Goal: Task Accomplishment & Management: Use online tool/utility

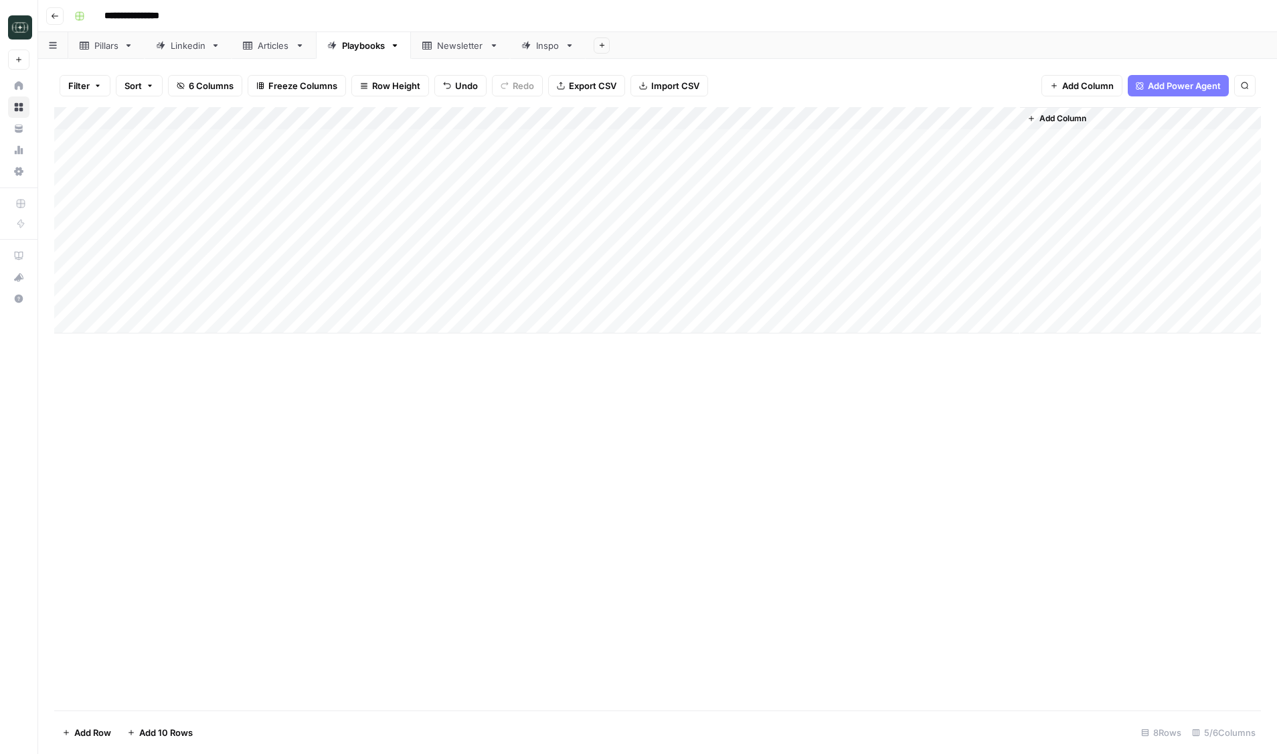
click at [54, 17] on icon "button" at bounding box center [55, 16] width 8 height 8
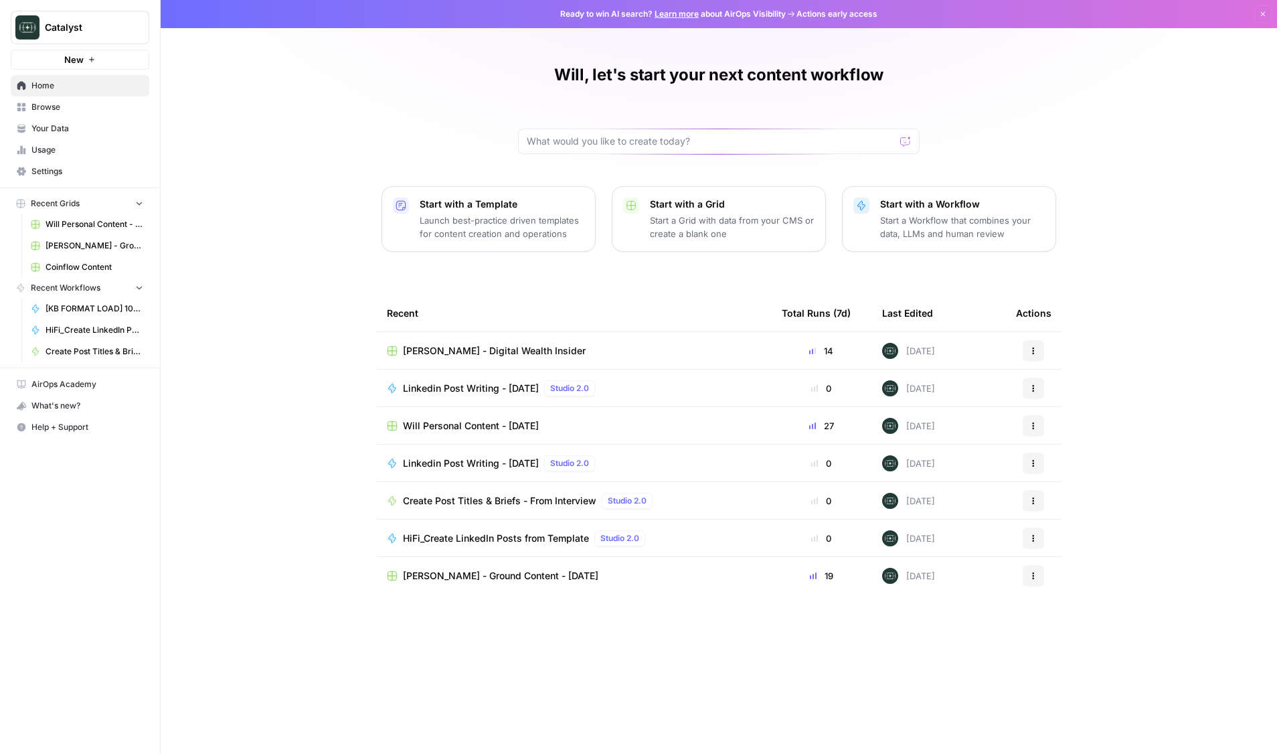
click at [54, 17] on button "Catalyst" at bounding box center [80, 27] width 139 height 33
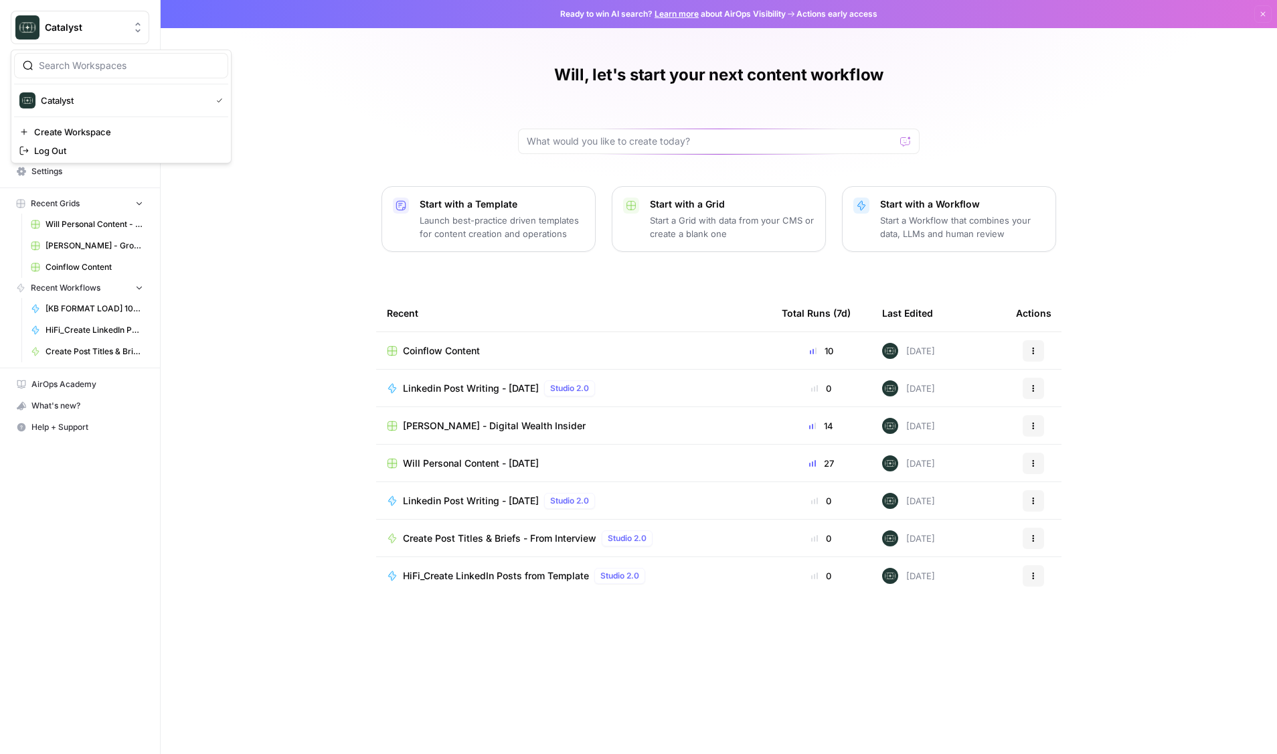
click at [310, 342] on div "Will, let's start your next content workflow Start with a Template Launch best-…" at bounding box center [719, 377] width 1116 height 754
click at [422, 455] on td "Will Personal Content - [DATE]" at bounding box center [573, 462] width 395 height 37
click at [421, 457] on span "Will Personal Content - [DATE]" at bounding box center [471, 462] width 136 height 13
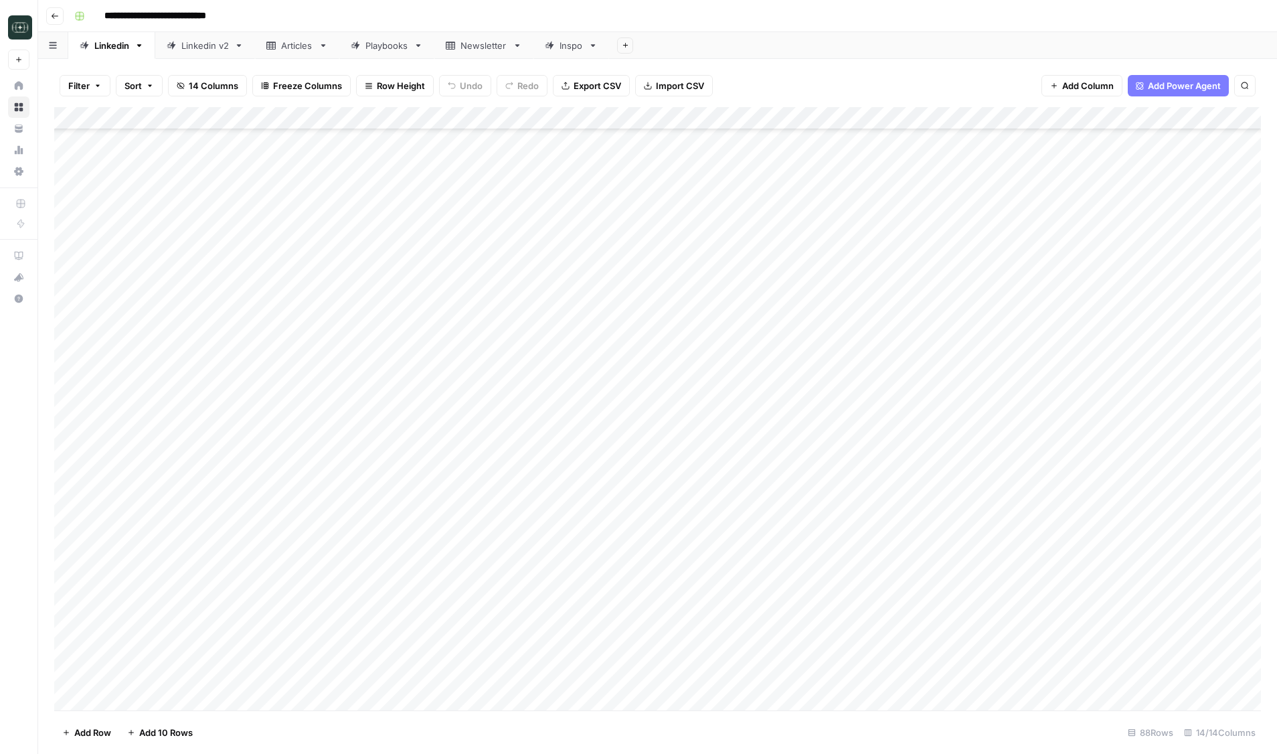
scroll to position [1444, 0]
click at [423, 703] on div "Add Column" at bounding box center [657, 408] width 1207 height 603
type textarea "**********"
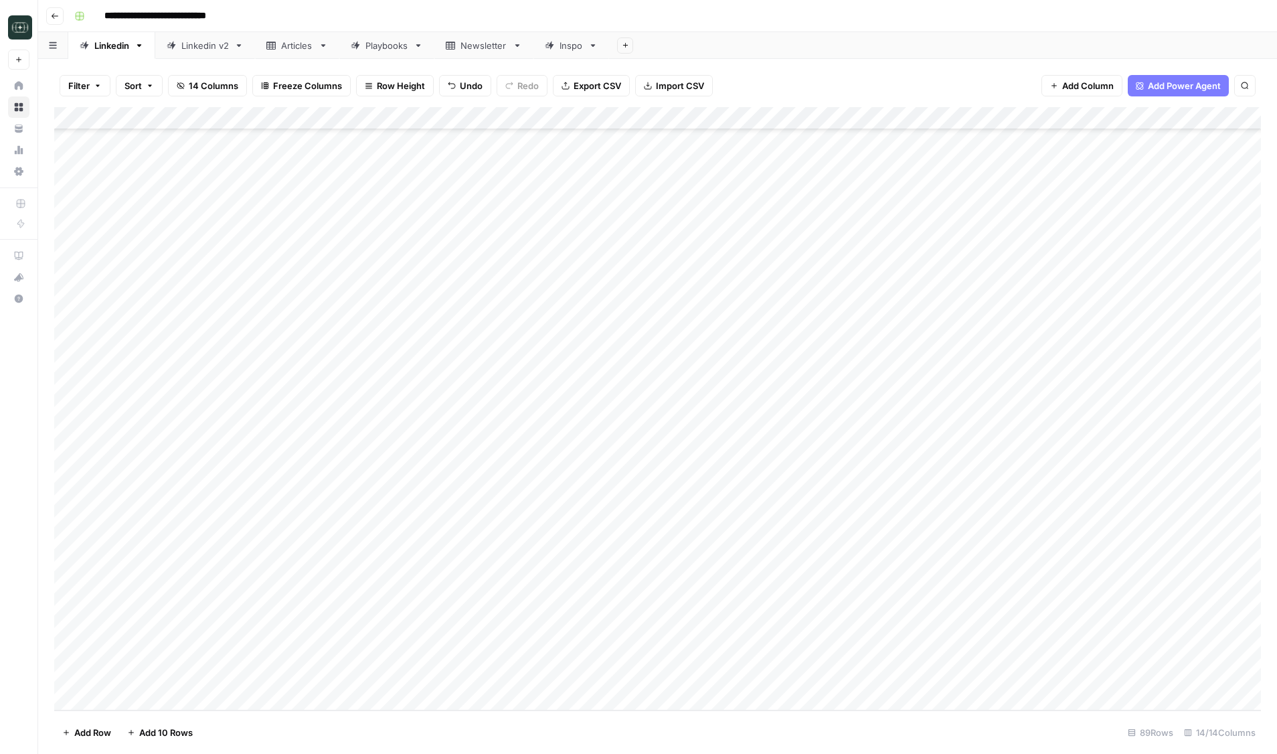
click at [585, 676] on div "Add Column" at bounding box center [657, 408] width 1207 height 603
click at [671, 683] on div "Add Column" at bounding box center [657, 408] width 1207 height 603
click at [602, 680] on div "Add Column" at bounding box center [657, 408] width 1207 height 603
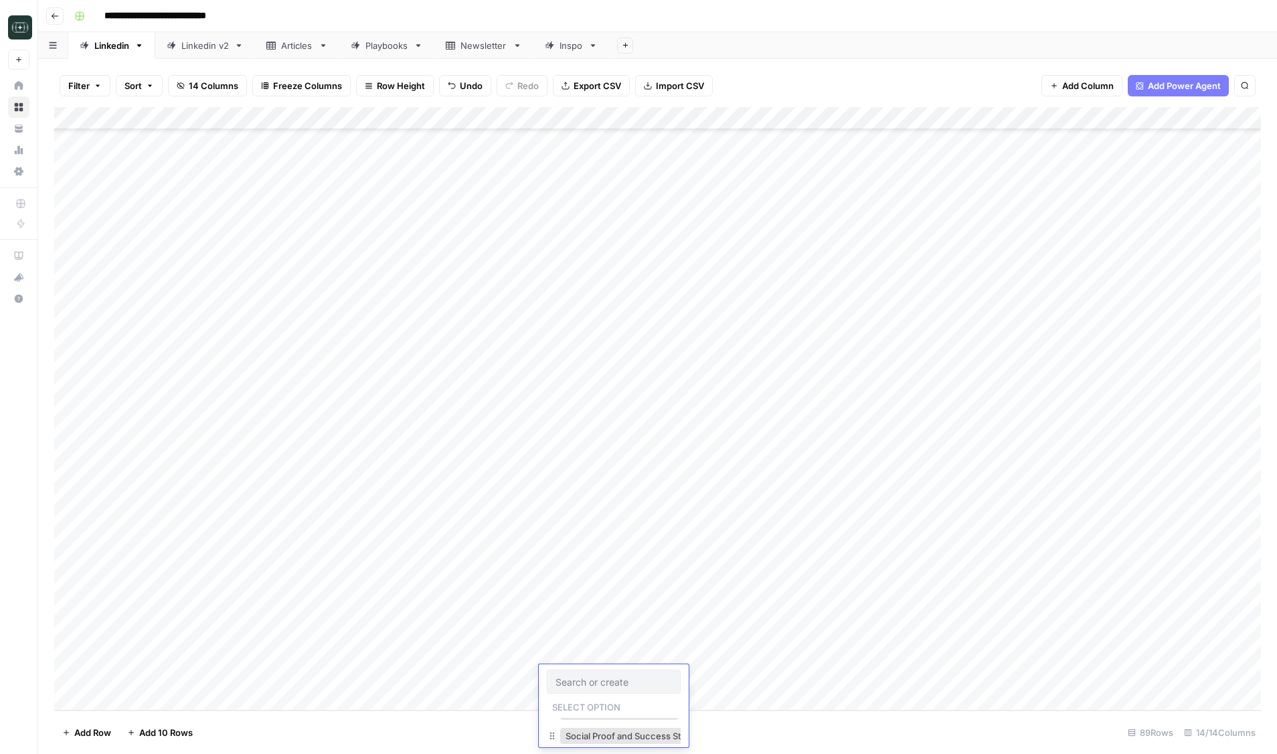
scroll to position [166, 0]
click at [645, 732] on button "Social Proof and Success Stories" at bounding box center [633, 731] width 147 height 16
click at [669, 677] on div "Add Column" at bounding box center [657, 408] width 1207 height 603
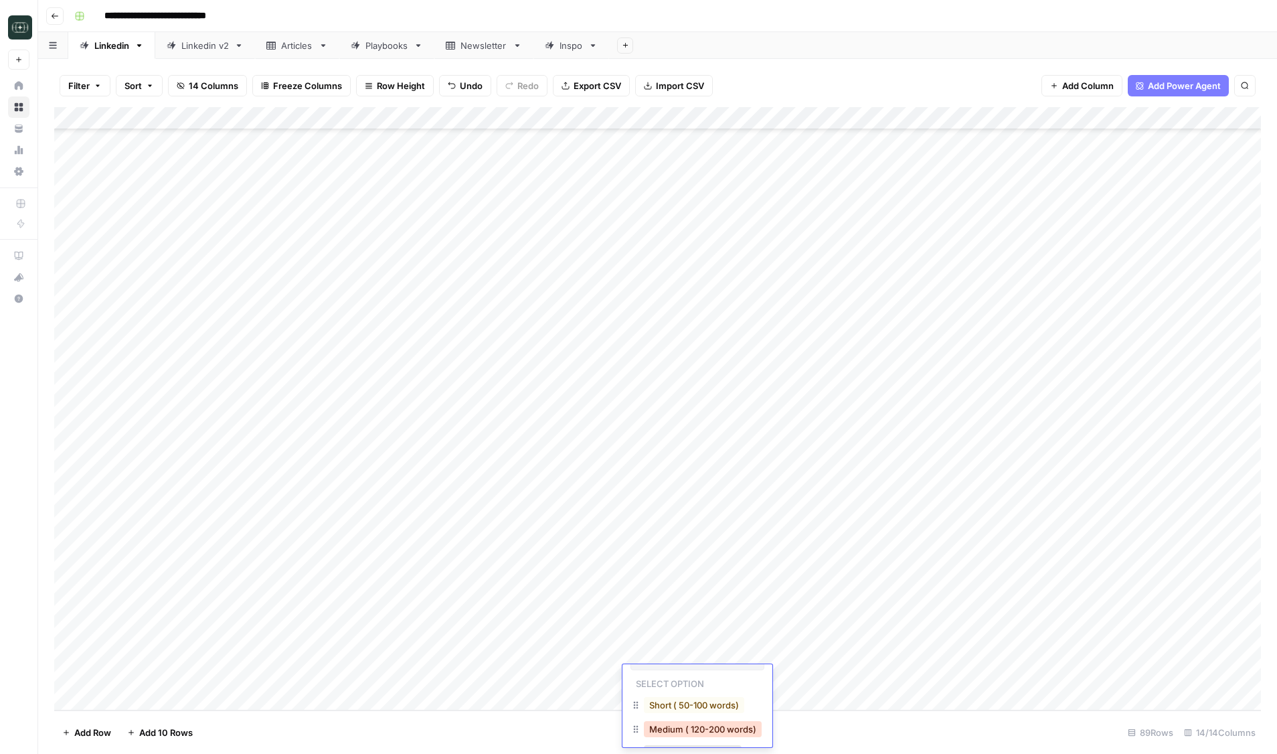
click at [679, 722] on button "Medium ( 120-200 words)" at bounding box center [703, 729] width 118 height 16
click at [791, 677] on div "Add Column" at bounding box center [657, 408] width 1207 height 603
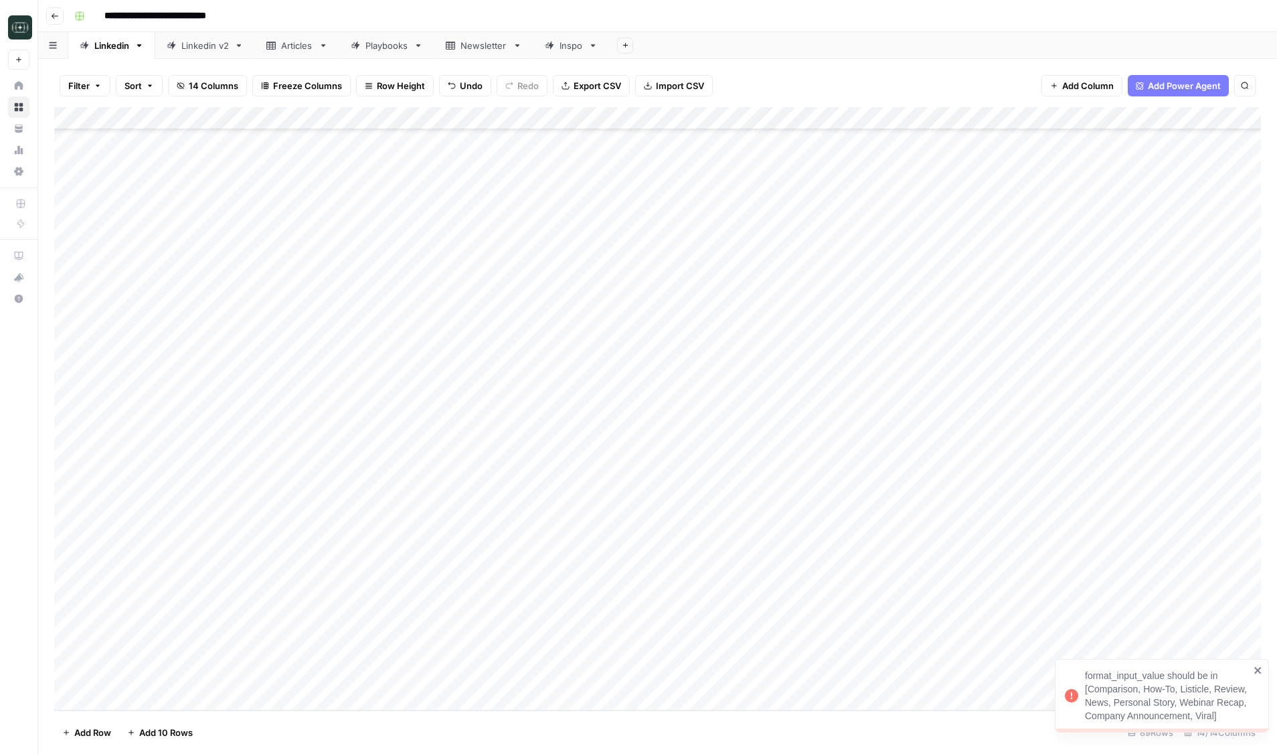
click at [585, 681] on div "Add Column" at bounding box center [657, 408] width 1207 height 603
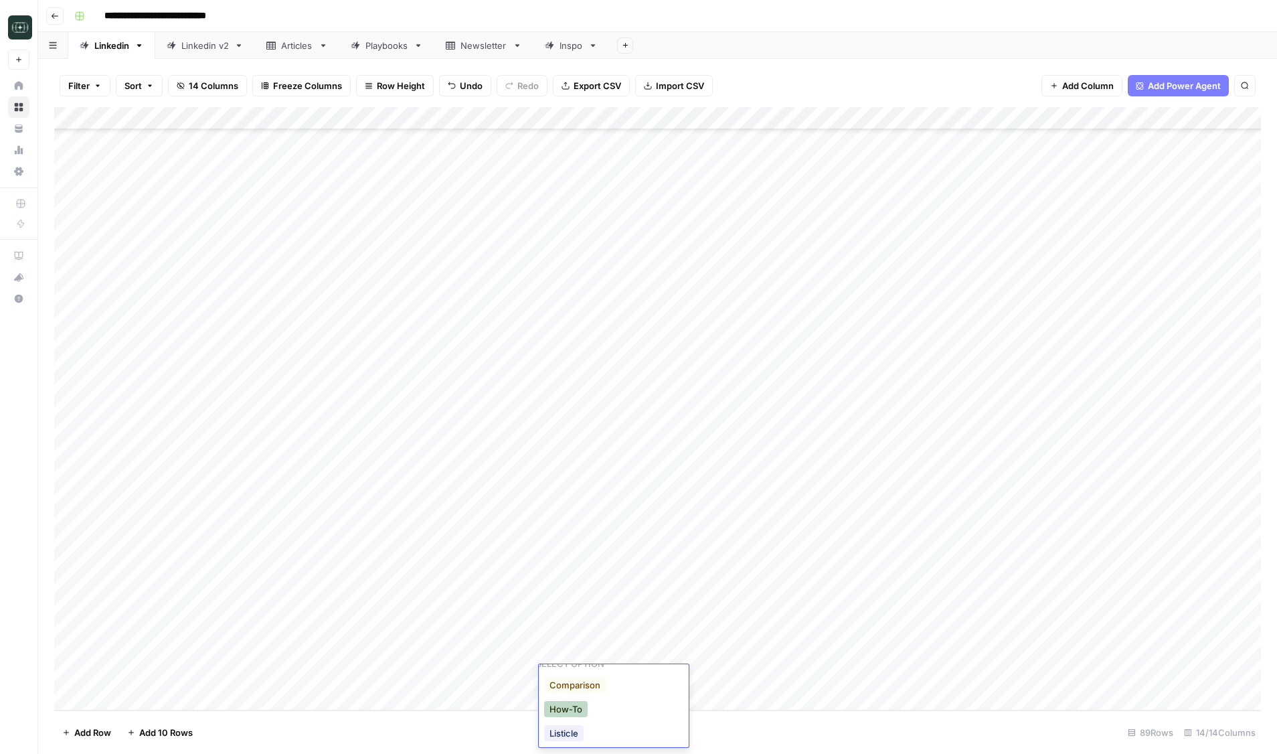
click at [572, 710] on button "How-To" at bounding box center [566, 709] width 44 height 16
click at [794, 673] on div "Add Column" at bounding box center [657, 408] width 1207 height 603
click at [824, 673] on div "Add Column" at bounding box center [657, 408] width 1207 height 603
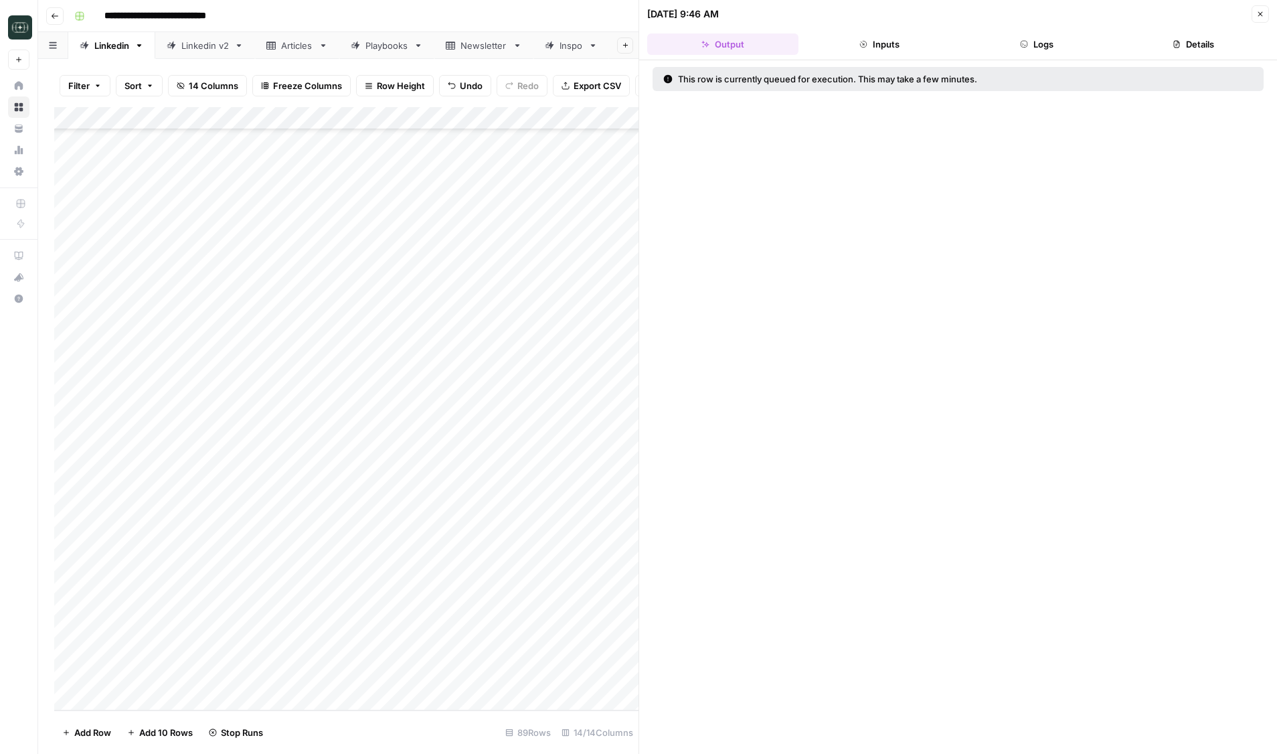
click at [1255, 13] on button "Close" at bounding box center [1260, 13] width 17 height 17
